Goal: Task Accomplishment & Management: Complete application form

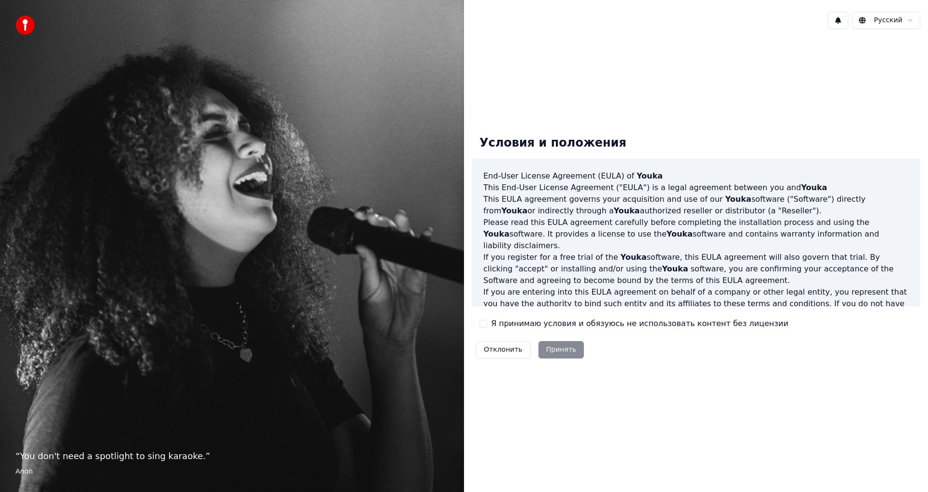
click at [481, 324] on button "Я принимаю условия и обязуюсь не использовать контент без лицензии" at bounding box center [483, 323] width 8 height 8
click at [553, 348] on button "Принять" at bounding box center [561, 349] width 46 height 17
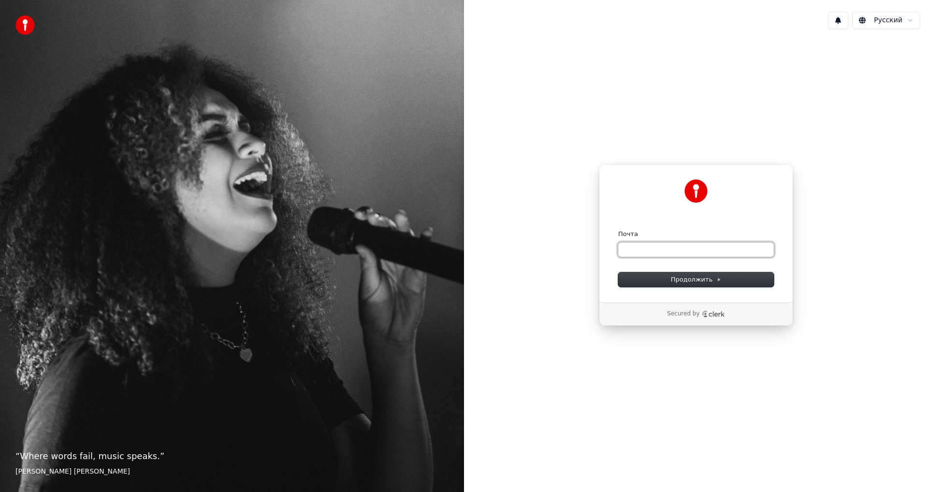
click at [645, 251] on input "Почта" at bounding box center [696, 249] width 156 height 14
click at [648, 251] on input "Почта" at bounding box center [696, 249] width 156 height 14
type input "*"
click at [704, 278] on span "Продолжить" at bounding box center [696, 279] width 51 height 9
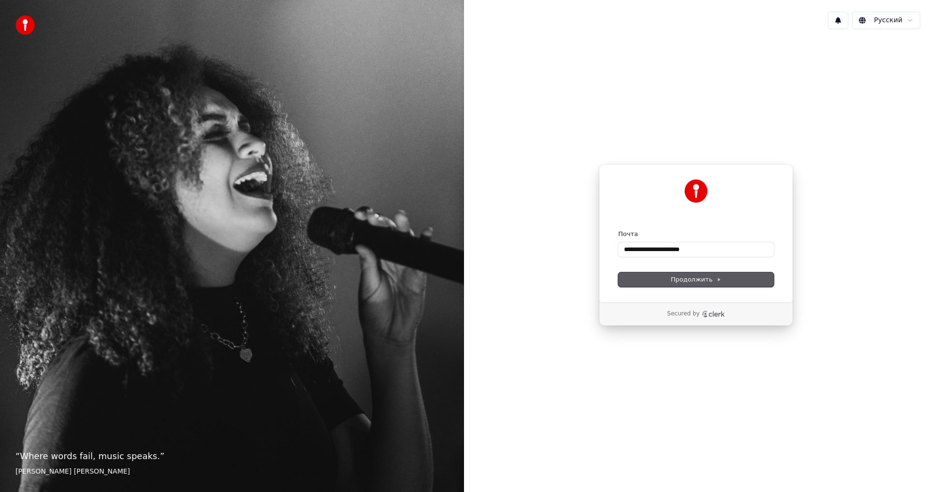
type input "**********"
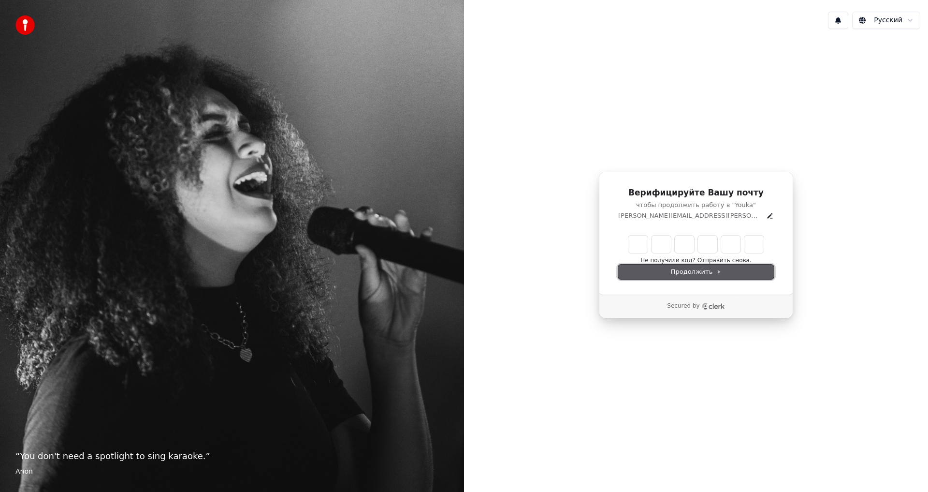
click at [731, 273] on button "Продолжить" at bounding box center [696, 271] width 156 height 14
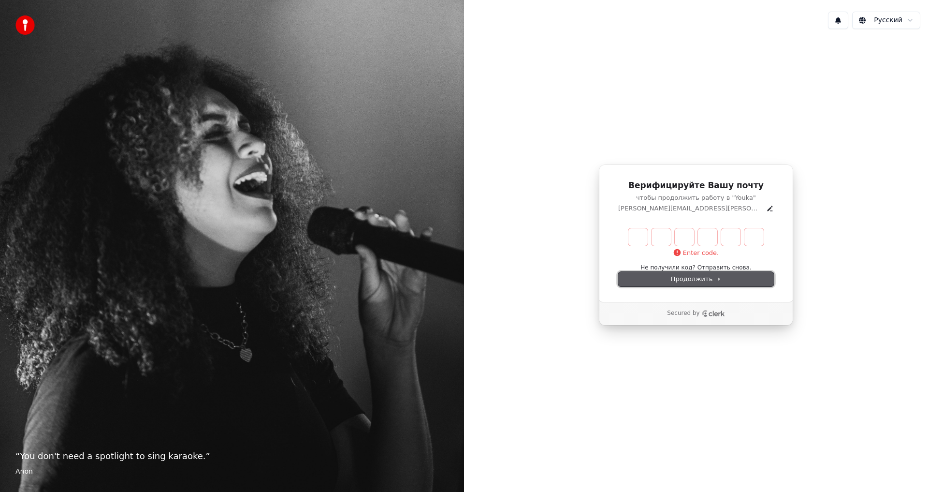
click at [692, 275] on span "Продолжить" at bounding box center [696, 279] width 51 height 9
click at [674, 265] on button "Не получили код? Отправить снова." at bounding box center [695, 268] width 111 height 8
click at [712, 266] on div "Enter code. Не получили код? Отправить снова. (29)" at bounding box center [696, 249] width 156 height 43
click at [700, 277] on span "Продолжить" at bounding box center [696, 279] width 51 height 9
click at [700, 279] on span "Продолжить" at bounding box center [696, 279] width 51 height 9
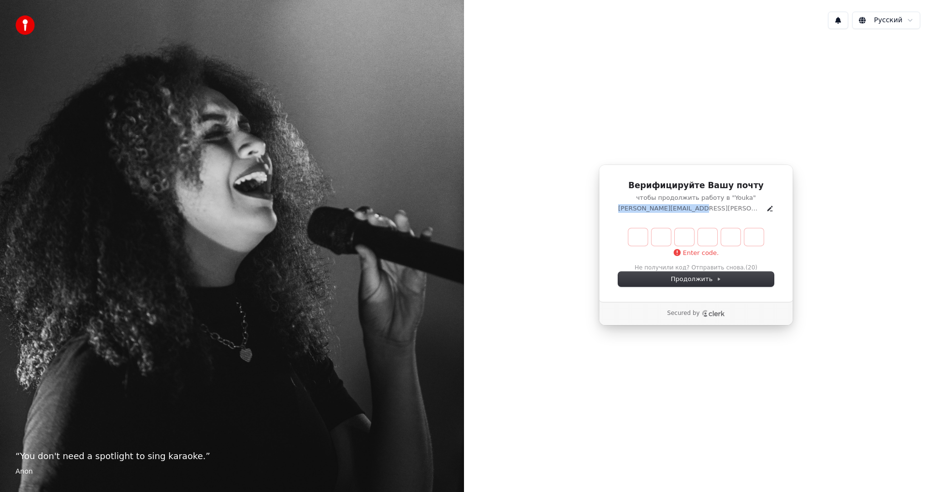
drag, startPoint x: 652, startPoint y: 208, endPoint x: 725, endPoint y: 211, distance: 73.0
click at [725, 211] on div "[PERSON_NAME][EMAIL_ADDRESS][PERSON_NAME][DOMAIN_NAME]" at bounding box center [696, 208] width 156 height 9
click at [711, 311] on icon "Clerk logo" at bounding box center [717, 313] width 16 height 5
click at [767, 209] on icon "Edit" at bounding box center [769, 207] width 5 height 5
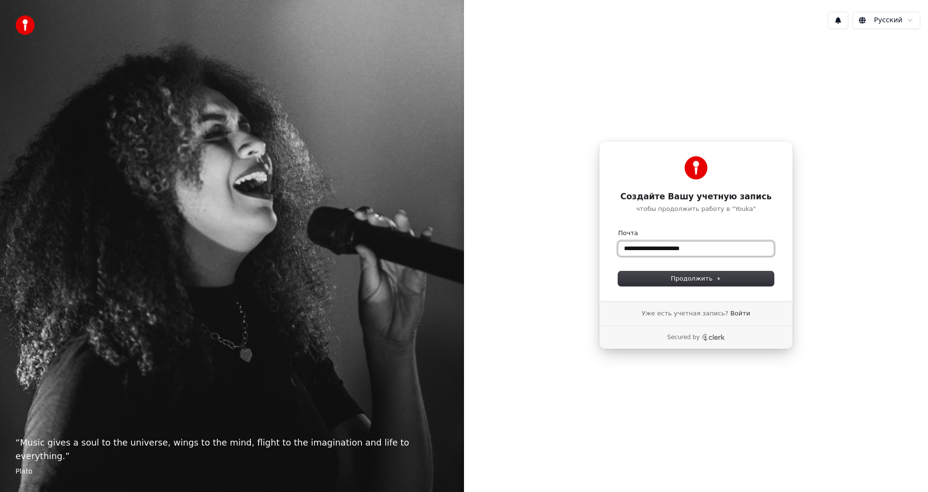
drag, startPoint x: 709, startPoint y: 250, endPoint x: 612, endPoint y: 248, distance: 96.7
click at [612, 248] on div "**********" at bounding box center [696, 221] width 194 height 160
click at [705, 279] on span "Продолжить" at bounding box center [696, 278] width 51 height 9
type input "**********"
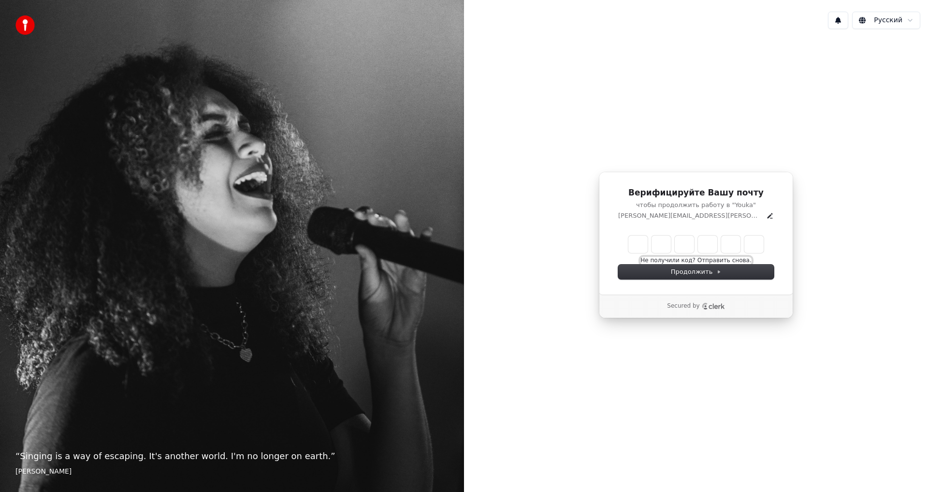
click at [677, 260] on button "Не получили код? Отправить снова." at bounding box center [695, 261] width 111 height 8
click at [714, 261] on button "Не получили код? Отправить снова." at bounding box center [695, 261] width 111 height 8
click at [705, 272] on span "Продолжить" at bounding box center [696, 271] width 51 height 9
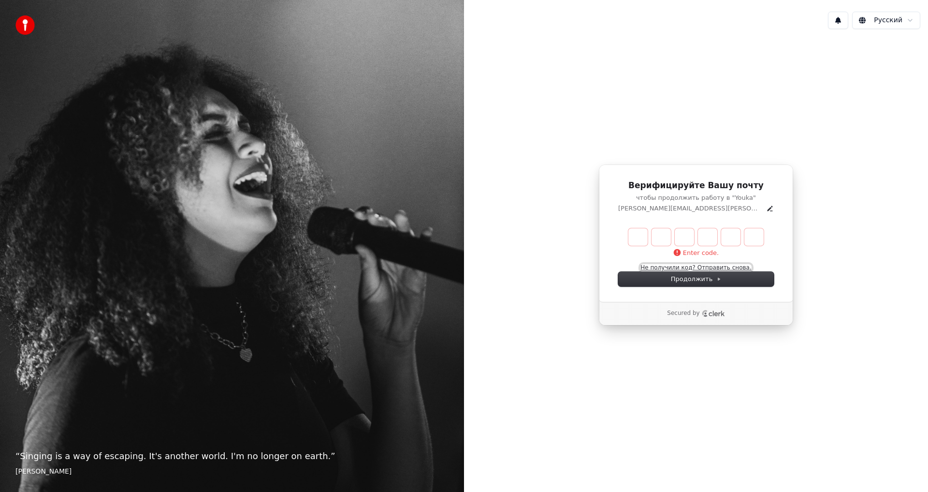
click at [707, 266] on button "Не получили код? Отправить снова." at bounding box center [695, 268] width 111 height 8
click at [676, 268] on button "Не получили код? Отправить снова." at bounding box center [695, 268] width 111 height 8
click at [723, 266] on div "Enter code. Не получили код? Отправить снова. (26)" at bounding box center [696, 249] width 156 height 43
click at [714, 266] on div "Enter code. Не получили код? Отправить снова. (25)" at bounding box center [696, 249] width 156 height 43
drag, startPoint x: 714, startPoint y: 266, endPoint x: 706, endPoint y: 275, distance: 12.4
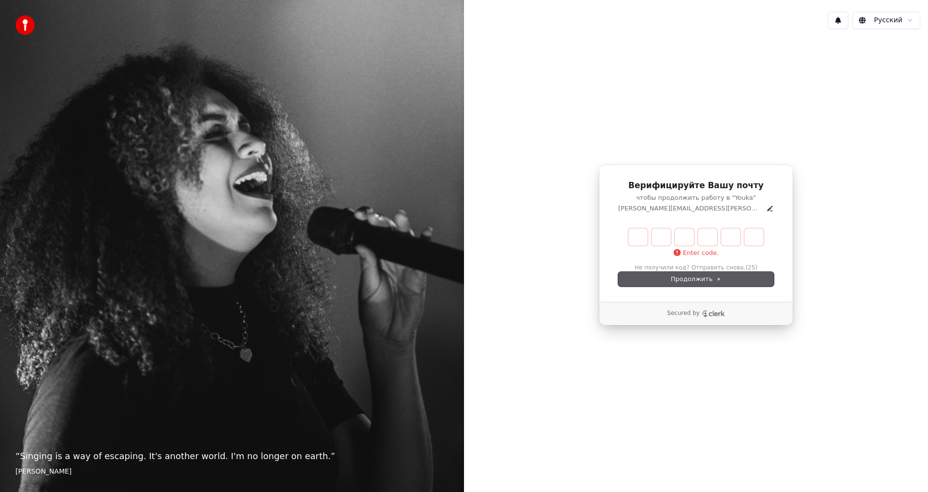
click at [714, 266] on div "Enter code. Не получили код? Отправить снова. (25)" at bounding box center [696, 249] width 156 height 43
